Goal: Use online tool/utility: Utilize a website feature to perform a specific function

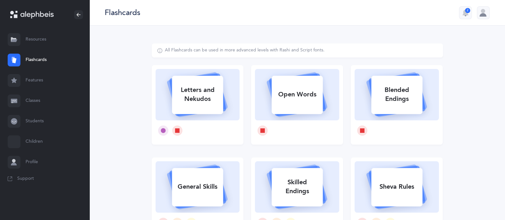
click at [196, 100] on div "Letters and Nekudos" at bounding box center [197, 95] width 51 height 26
select select
select select "single"
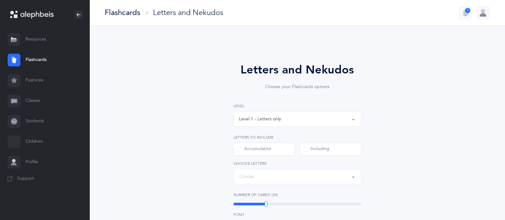
select select "27"
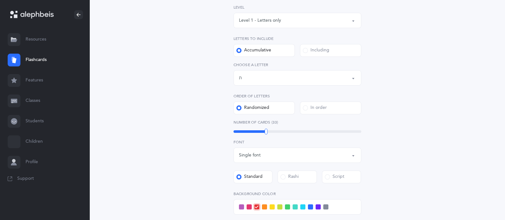
scroll to position [102, 0]
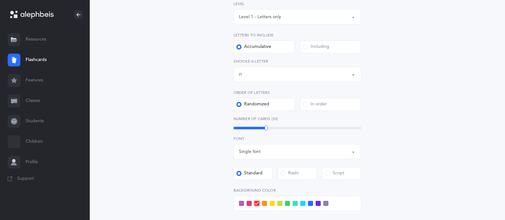
click at [282, 9] on button "Level 1 - Letters only" at bounding box center [298, 16] width 128 height 15
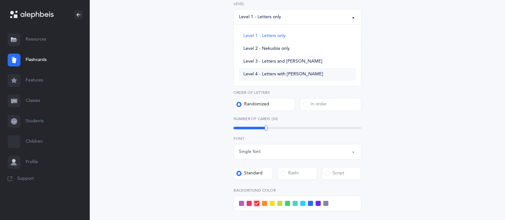
click at [282, 69] on link "Level 4 - Letters with [PERSON_NAME]" at bounding box center [297, 74] width 117 height 13
select select "4"
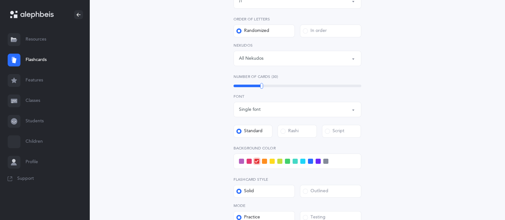
scroll to position [177, 0]
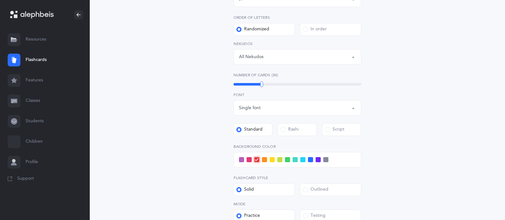
click at [270, 84] on div "30" at bounding box center [298, 84] width 128 height 3
drag, startPoint x: 270, startPoint y: 84, endPoint x: 276, endPoint y: 84, distance: 5.5
click at [276, 84] on div at bounding box center [275, 85] width 3 height 6
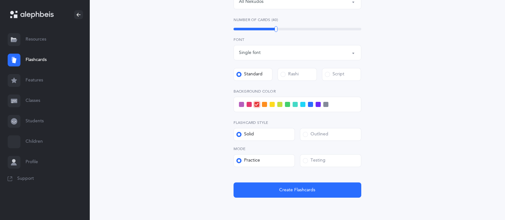
scroll to position [234, 0]
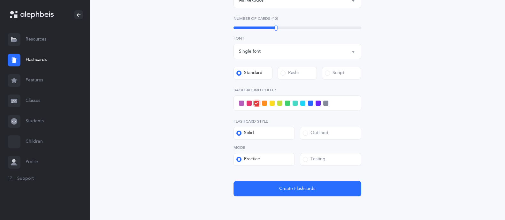
click at [313, 162] on div "Testing" at bounding box center [314, 159] width 23 height 6
click at [0, 0] on input "Testing" at bounding box center [0, 0] width 0 height 0
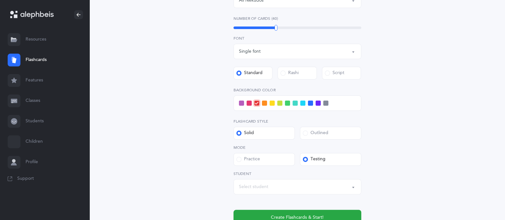
click at [265, 165] on label "Practice" at bounding box center [264, 159] width 61 height 13
click at [0, 0] on input "Practice" at bounding box center [0, 0] width 0 height 0
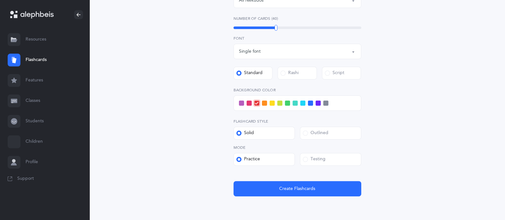
scroll to position [222, 0]
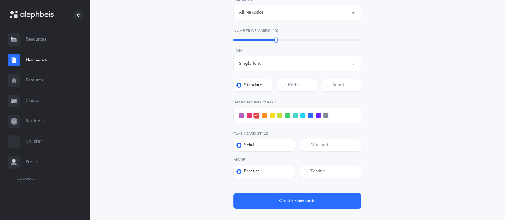
click at [352, 86] on label "Script" at bounding box center [341, 85] width 39 height 13
click at [0, 0] on input "Script" at bounding box center [0, 0] width 0 height 0
click at [251, 84] on div "Standard" at bounding box center [250, 85] width 26 height 6
click at [0, 0] on input "Standard" at bounding box center [0, 0] width 0 height 0
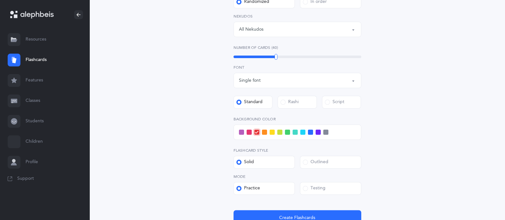
scroll to position [215, 0]
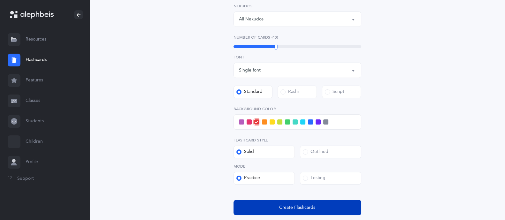
click at [306, 203] on button "Create Flashcards" at bounding box center [298, 207] width 128 height 15
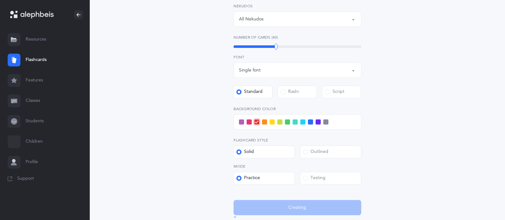
scroll to position [0, 0]
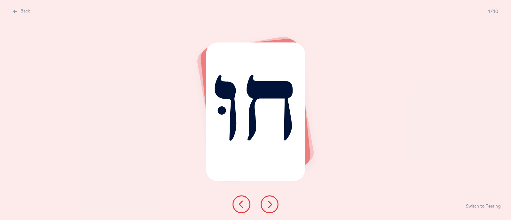
click at [267, 207] on icon at bounding box center [270, 205] width 8 height 8
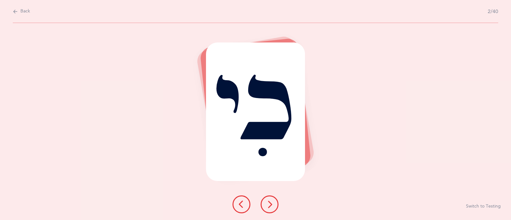
click at [267, 207] on icon at bounding box center [270, 205] width 8 height 8
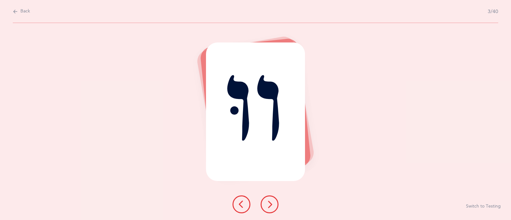
click at [267, 207] on icon at bounding box center [270, 205] width 8 height 8
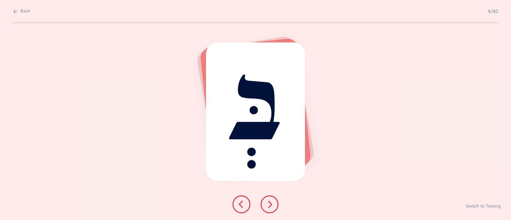
click at [23, 12] on span "Back" at bounding box center [25, 11] width 10 height 6
select select "4"
select select "27"
select select "single"
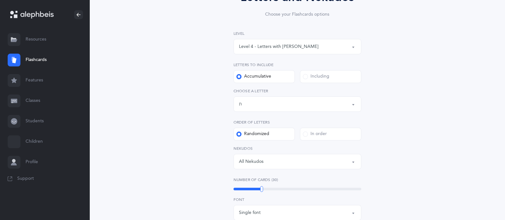
scroll to position [74, 0]
drag, startPoint x: 498, startPoint y: 97, endPoint x: 503, endPoint y: 87, distance: 11.7
click at [503, 87] on div "Letters and Nekudos Choose your Flashcards options Level 1 - Letters only Level…" at bounding box center [298, 179] width 416 height 456
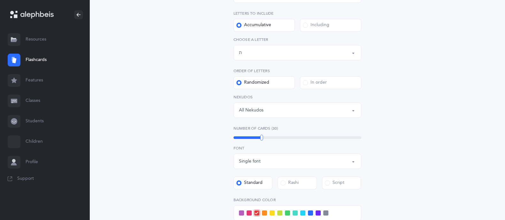
scroll to position [149, 0]
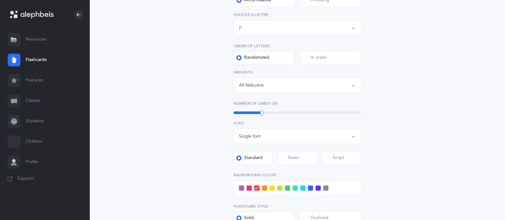
click at [276, 82] on div "All Nekudos" at bounding box center [297, 85] width 117 height 11
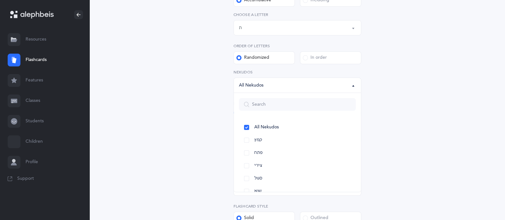
click at [276, 82] on div "All Nekudos" at bounding box center [297, 85] width 117 height 11
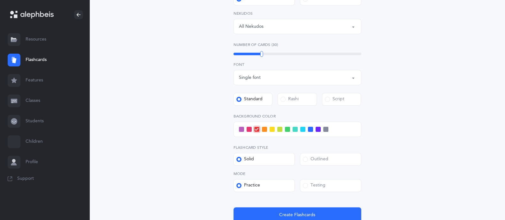
scroll to position [230, 0]
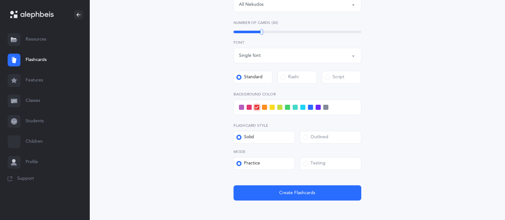
click at [290, 53] on div "Single font" at bounding box center [297, 55] width 117 height 11
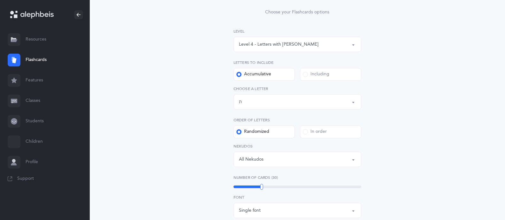
scroll to position [83, 0]
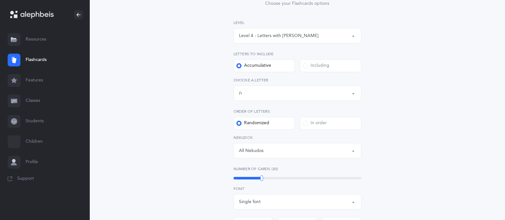
click at [307, 68] on div "Including" at bounding box center [316, 66] width 27 height 6
click at [0, 0] on input "Including" at bounding box center [0, 0] width 0 height 0
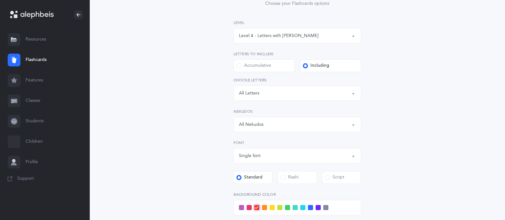
click at [284, 89] on div "Letters: All Letters" at bounding box center [297, 93] width 117 height 11
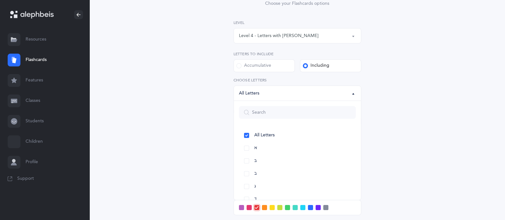
click at [284, 89] on div "Letters: All Letters" at bounding box center [297, 93] width 117 height 11
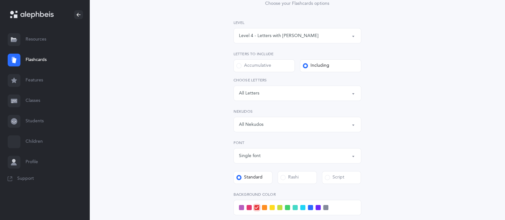
click at [284, 89] on div "Letters: All Letters" at bounding box center [297, 93] width 117 height 11
click at [245, 164] on link "שׁ" at bounding box center [297, 165] width 117 height 13
select select "86"
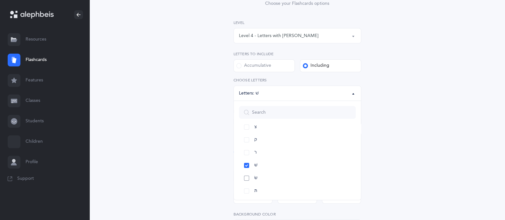
click at [246, 175] on link "שׂ" at bounding box center [297, 178] width 117 height 13
click at [390, 125] on div "Letters and Nekudos Choose your Flashcards options Level 1 - Letters only Level…" at bounding box center [298, 153] width 292 height 386
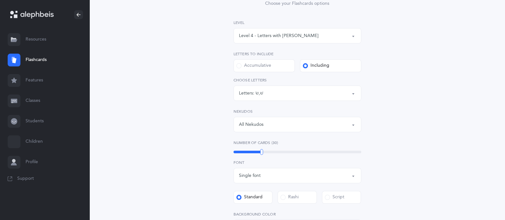
scroll to position [119, 0]
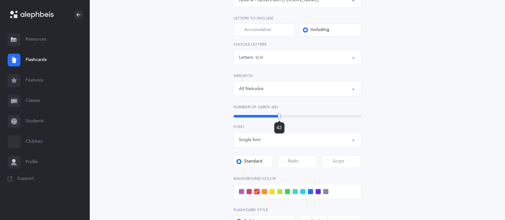
click at [279, 115] on div "42" at bounding box center [298, 116] width 128 height 3
drag, startPoint x: 279, startPoint y: 114, endPoint x: 289, endPoint y: 115, distance: 10.0
click at [289, 115] on div at bounding box center [289, 116] width 3 height 6
click at [292, 115] on div at bounding box center [290, 116] width 3 height 6
click at [291, 115] on div at bounding box center [291, 116] width 3 height 6
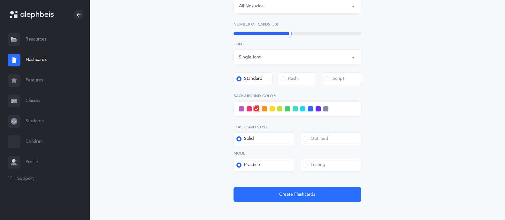
scroll to position [220, 0]
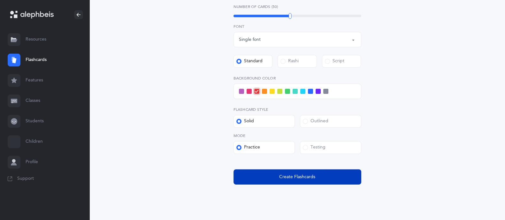
click at [292, 174] on span "Create Flashcards" at bounding box center [297, 177] width 36 height 7
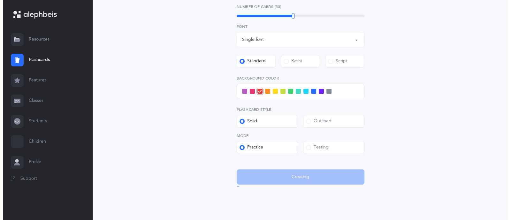
scroll to position [0, 0]
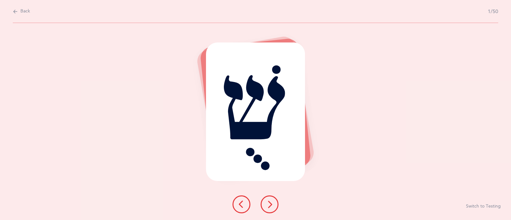
click at [268, 207] on icon at bounding box center [270, 205] width 8 height 8
click at [241, 207] on icon at bounding box center [242, 205] width 8 height 8
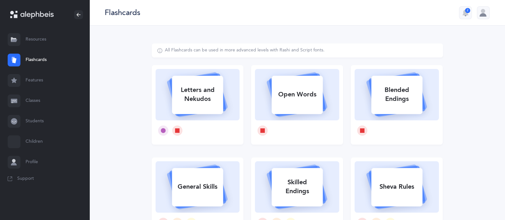
click at [197, 92] on div "Letters and Nekudos" at bounding box center [197, 95] width 51 height 26
select select
select select "single"
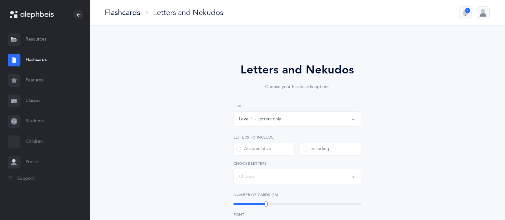
select select "27"
drag, startPoint x: 502, startPoint y: 73, endPoint x: 511, endPoint y: 75, distance: 10.0
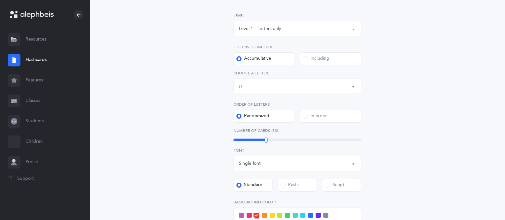
scroll to position [92, 0]
click at [278, 21] on button "Level 1 - Letters only" at bounding box center [298, 27] width 128 height 15
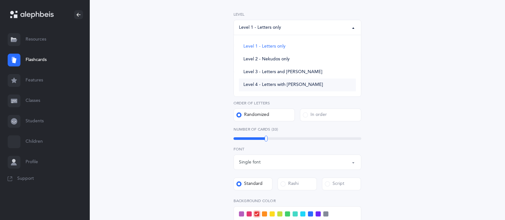
click at [282, 83] on span "Level 4 - Letters with [PERSON_NAME]" at bounding box center [284, 85] width 80 height 6
select select "4"
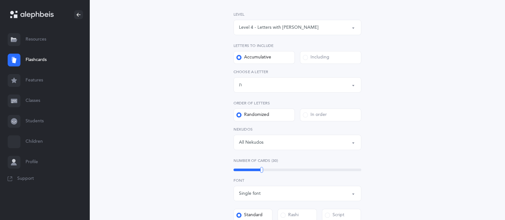
scroll to position [155, 0]
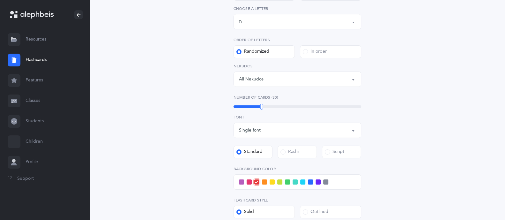
click at [320, 20] on div "Letters up until: ת" at bounding box center [297, 21] width 117 height 11
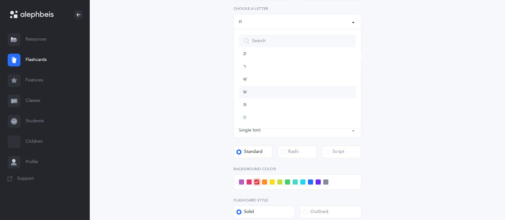
click at [258, 93] on link "שׂ" at bounding box center [297, 92] width 117 height 13
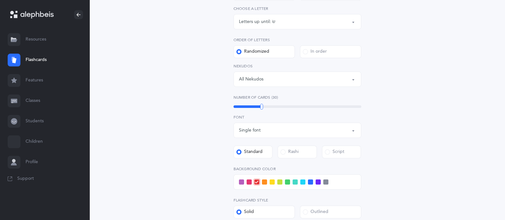
click at [355, 81] on button "All Nekudos" at bounding box center [298, 79] width 128 height 15
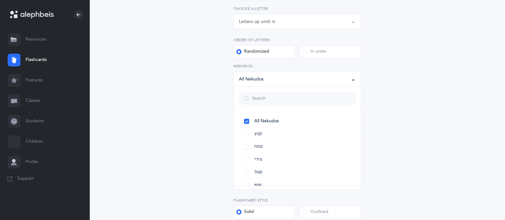
click at [287, 38] on label "Order of letters" at bounding box center [298, 40] width 128 height 6
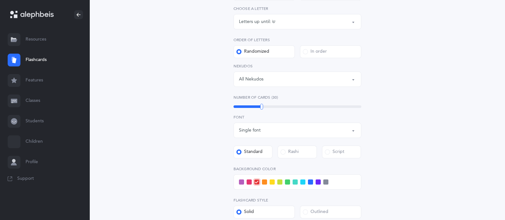
click at [286, 25] on div "Letters up until: שׂ" at bounding box center [297, 21] width 117 height 11
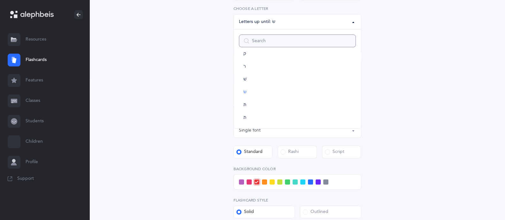
scroll to position [313, 0]
click at [248, 84] on link "שׁ" at bounding box center [297, 83] width 117 height 13
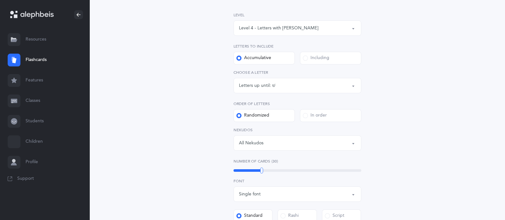
scroll to position [90, 0]
click at [316, 87] on div "Letters up until: שׁ" at bounding box center [297, 87] width 117 height 11
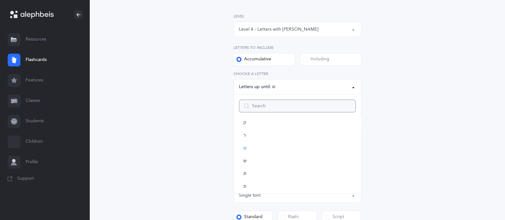
scroll to position [300, 0]
drag, startPoint x: 302, startPoint y: 105, endPoint x: 365, endPoint y: 170, distance: 90.9
click at [365, 170] on div "Letters and Nekudos Choose your Flashcards options Level 1 - Letters only Level…" at bounding box center [298, 156] width 164 height 369
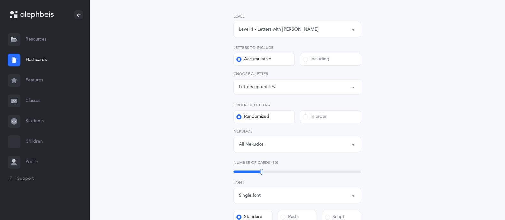
click at [331, 85] on div "Letters up until: שׁ" at bounding box center [297, 87] width 117 height 11
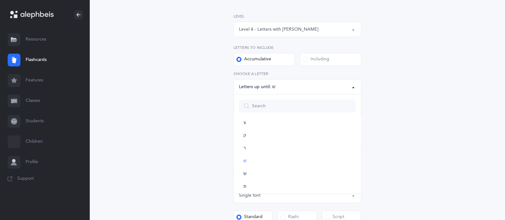
scroll to position [0, 0]
click at [262, 127] on link "א" at bounding box center [297, 129] width 117 height 13
select select "1"
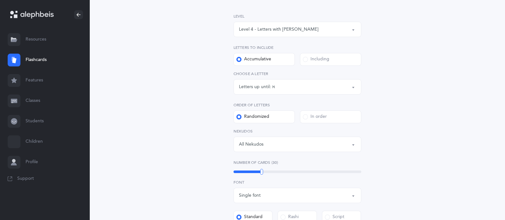
click at [299, 89] on div "Letters up until: א" at bounding box center [297, 87] width 117 height 11
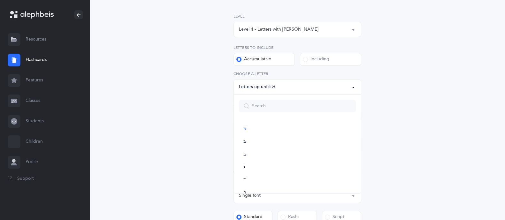
click at [299, 89] on div "Letters up until: א" at bounding box center [297, 87] width 117 height 11
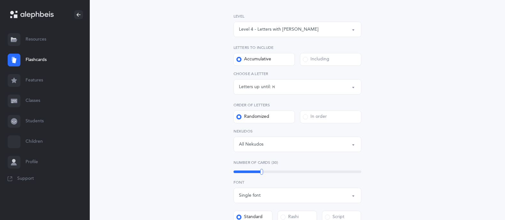
drag, startPoint x: 313, startPoint y: 66, endPoint x: 316, endPoint y: 60, distance: 7.2
click at [316, 60] on div "Level 1 - Letters only Level 2 - Nekudos only Level 3 - Letters and Nekudos Lev…" at bounding box center [298, 82] width 128 height 139
click at [316, 60] on div "Including" at bounding box center [316, 59] width 27 height 6
click at [0, 0] on input "Including" at bounding box center [0, 0] width 0 height 0
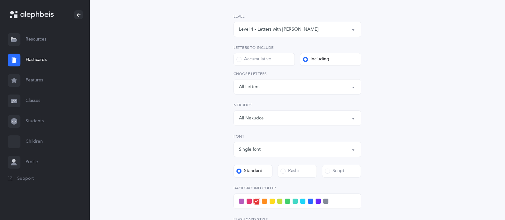
click at [294, 84] on div "Letters: All Letters" at bounding box center [297, 87] width 117 height 11
click at [249, 180] on link "שׁ" at bounding box center [297, 179] width 117 height 13
select select "86"
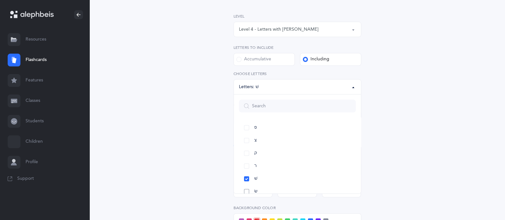
click at [247, 191] on link "שׂ" at bounding box center [297, 191] width 117 height 13
click at [435, 146] on div "Letters and Nekudos Choose your Flashcards options Level 1 - Letters only Level…" at bounding box center [298, 147] width 292 height 386
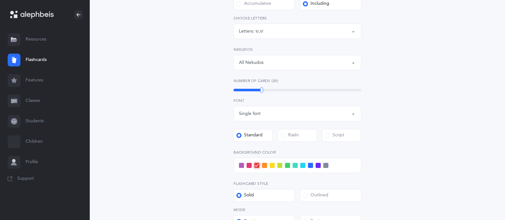
scroll to position [175, 0]
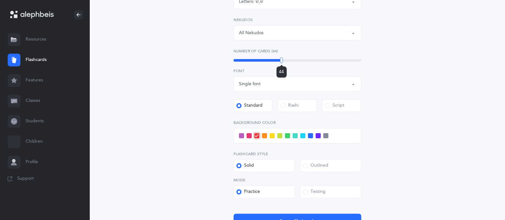
click at [282, 60] on div "44" at bounding box center [298, 60] width 128 height 3
drag, startPoint x: 282, startPoint y: 60, endPoint x: 290, endPoint y: 61, distance: 8.4
click at [290, 61] on div at bounding box center [290, 61] width 3 height 6
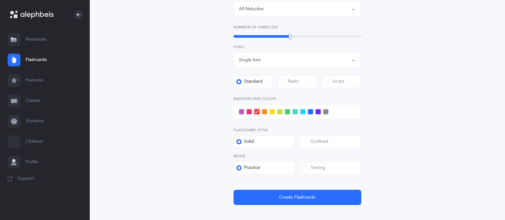
scroll to position [200, 0]
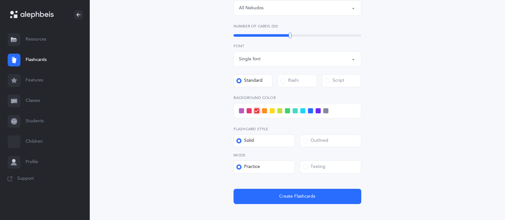
click at [264, 110] on span at bounding box center [264, 110] width 5 height 5
click at [0, 0] on input "checkbox" at bounding box center [0, 0] width 0 height 0
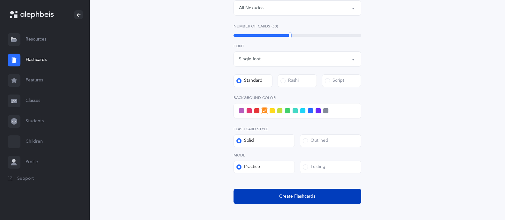
click at [295, 199] on span "Create Flashcards" at bounding box center [297, 196] width 36 height 7
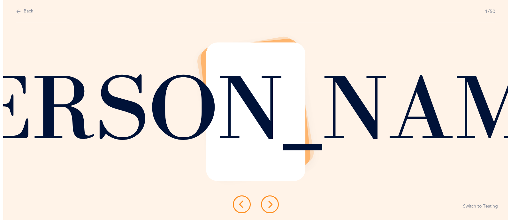
scroll to position [0, 0]
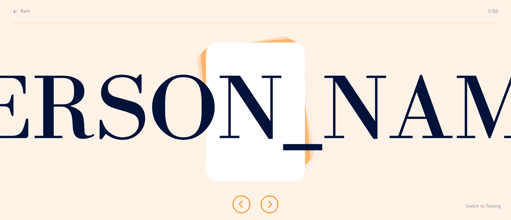
click at [269, 205] on icon at bounding box center [270, 205] width 8 height 8
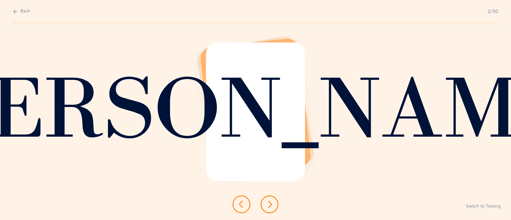
click at [269, 205] on icon at bounding box center [270, 205] width 8 height 8
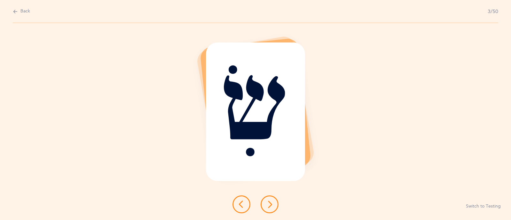
click at [242, 204] on icon at bounding box center [242, 205] width 8 height 8
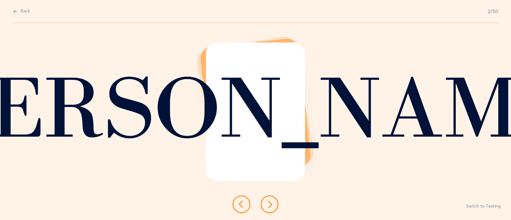
click at [242, 204] on icon at bounding box center [242, 205] width 8 height 8
click at [319, 90] on div "שׂוּ Switch to Testing" at bounding box center [255, 121] width 511 height 197
click at [274, 201] on button at bounding box center [270, 205] width 18 height 18
click at [274, 218] on div "שׁוּ Switch to Testing" at bounding box center [255, 121] width 511 height 197
click at [268, 210] on button at bounding box center [270, 205] width 18 height 18
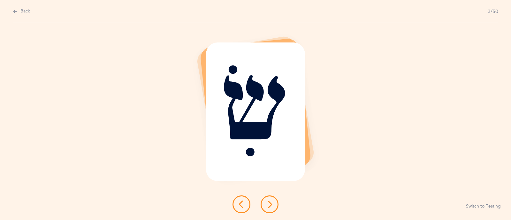
click at [268, 210] on button at bounding box center [270, 205] width 18 height 18
click at [271, 206] on icon at bounding box center [270, 205] width 8 height 8
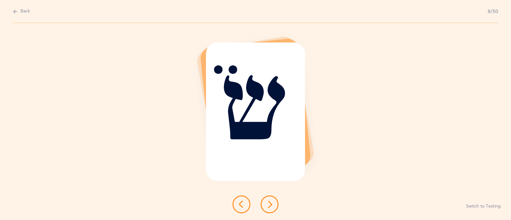
click at [271, 206] on icon at bounding box center [270, 205] width 8 height 8
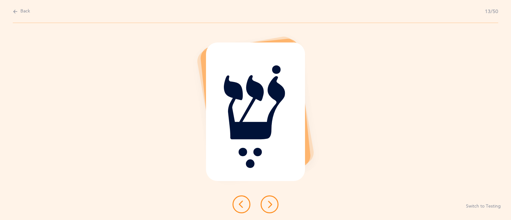
click at [271, 206] on icon at bounding box center [270, 205] width 8 height 8
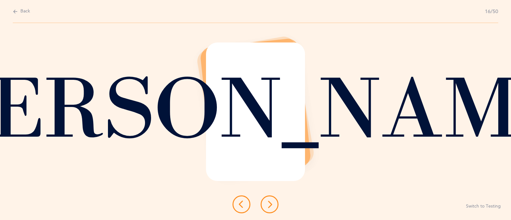
click at [271, 206] on icon at bounding box center [270, 205] width 8 height 8
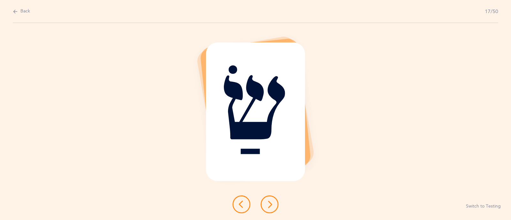
click at [271, 206] on icon at bounding box center [270, 205] width 8 height 8
